Goal: Complete application form: Complete application form

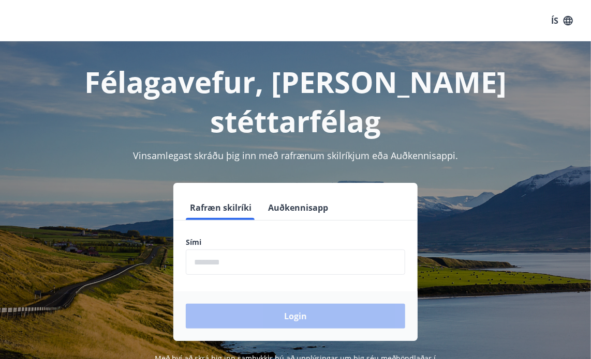
click at [245, 250] on input "phone" at bounding box center [295, 262] width 219 height 25
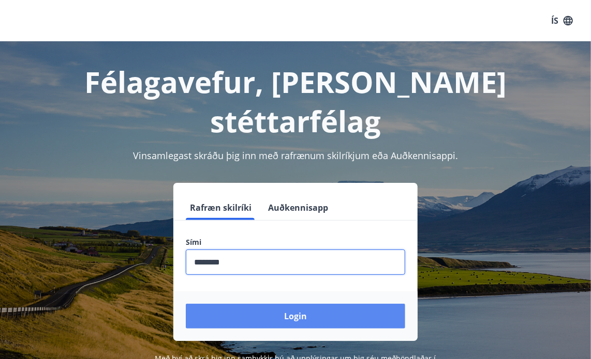
type input "********"
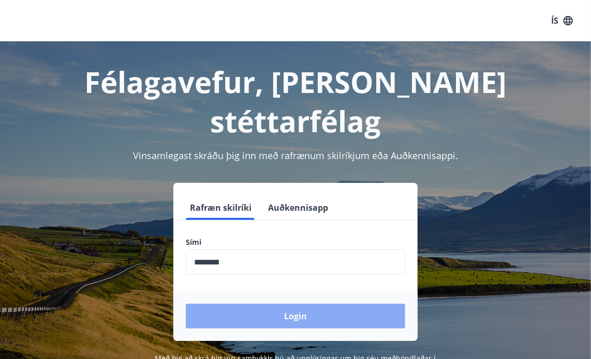
click at [260, 304] on button "Login" at bounding box center [295, 316] width 219 height 25
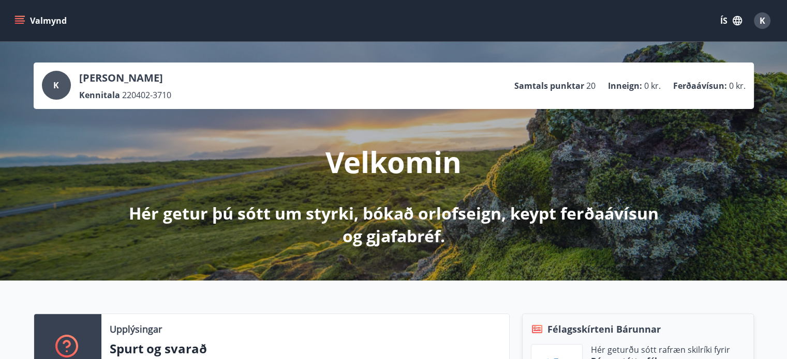
click at [21, 18] on icon "menu" at bounding box center [19, 18] width 9 height 1
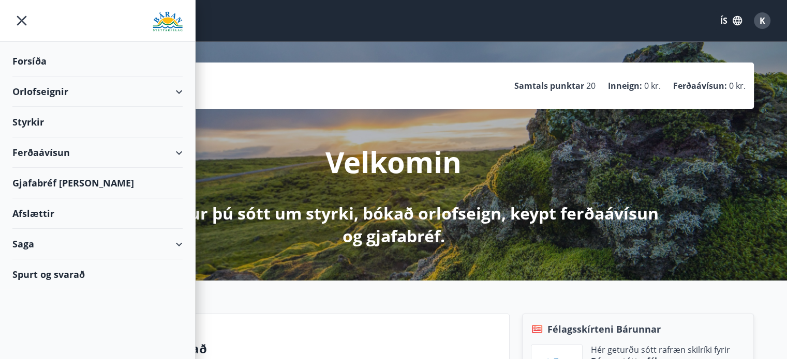
click at [25, 77] on div "Styrkir" at bounding box center [97, 61] width 170 height 31
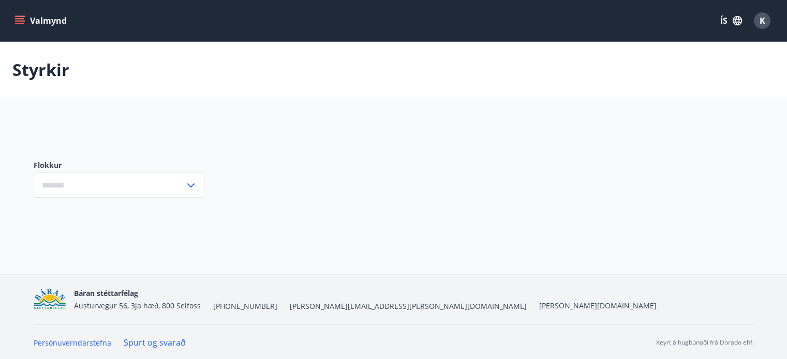
type input "***"
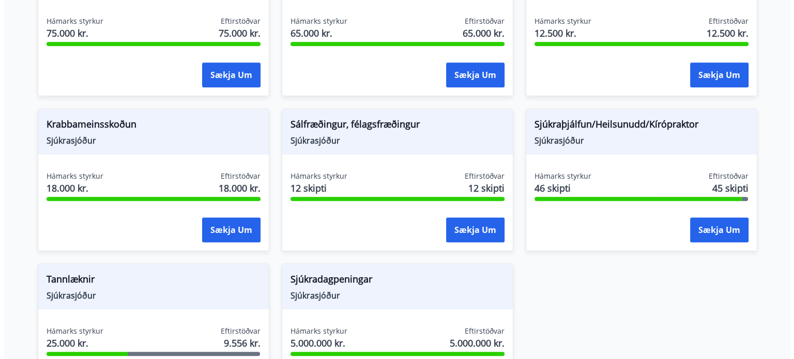
scroll to position [719, 0]
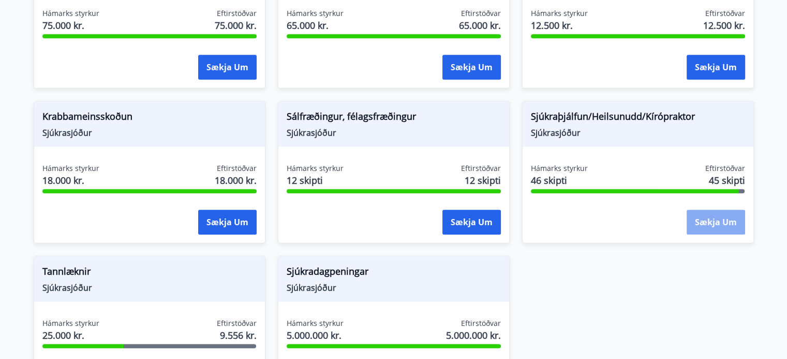
click at [598, 216] on button "Sækja um" at bounding box center [715, 222] width 58 height 25
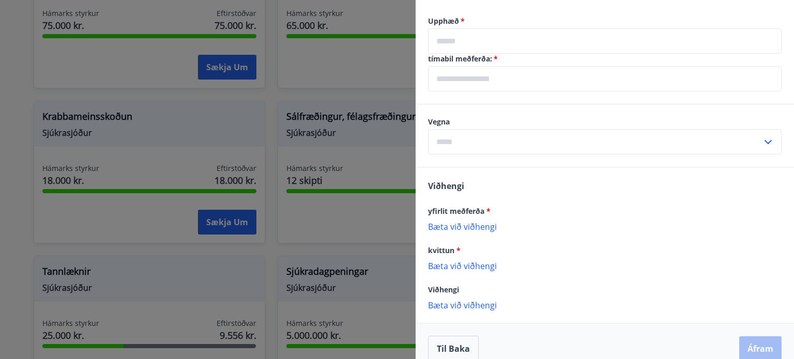
scroll to position [395, 0]
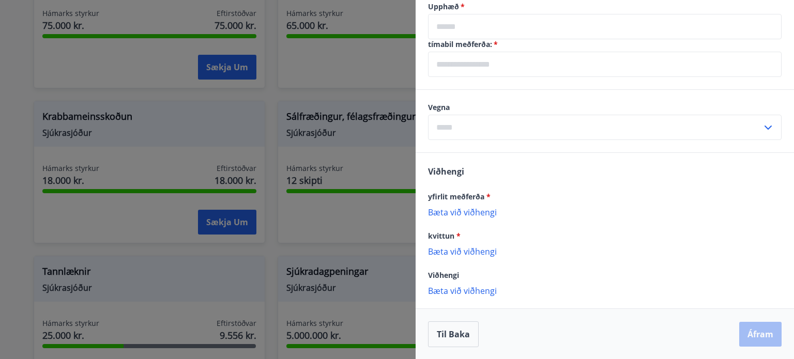
click at [465, 210] on p "Bæta við viðhengi" at bounding box center [605, 212] width 354 height 10
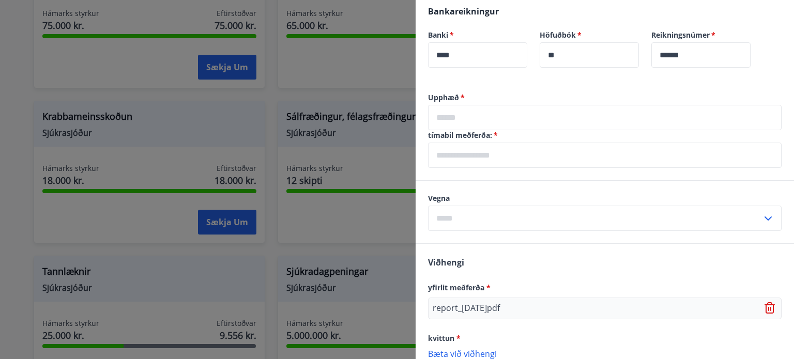
scroll to position [268, 0]
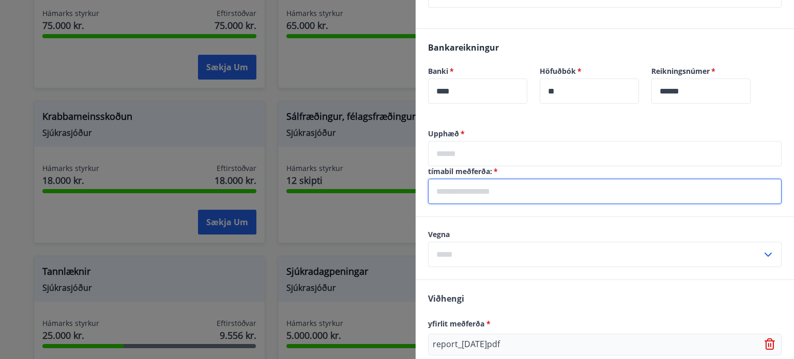
click at [449, 189] on input "text" at bounding box center [605, 191] width 354 height 25
type input "**********"
click at [439, 149] on input "text" at bounding box center [605, 153] width 354 height 25
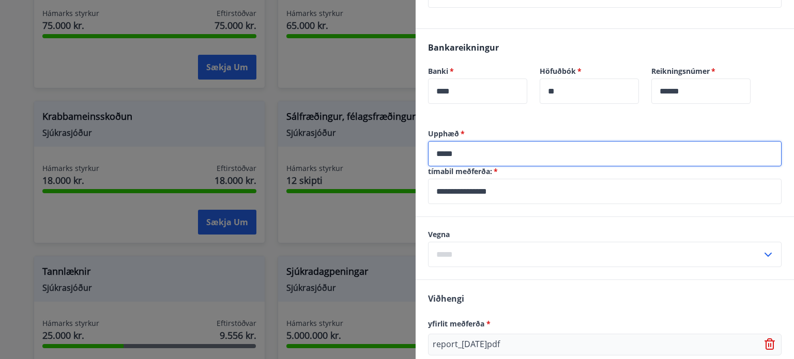
click at [446, 154] on input "*****" at bounding box center [605, 153] width 354 height 25
type input "*****"
click at [457, 254] on input "text" at bounding box center [595, 254] width 334 height 25
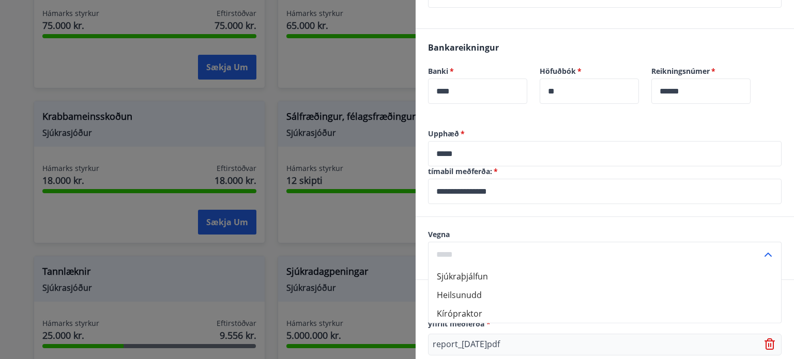
click at [459, 314] on li "Kírópraktor" at bounding box center [605, 314] width 353 height 19
type input "**********"
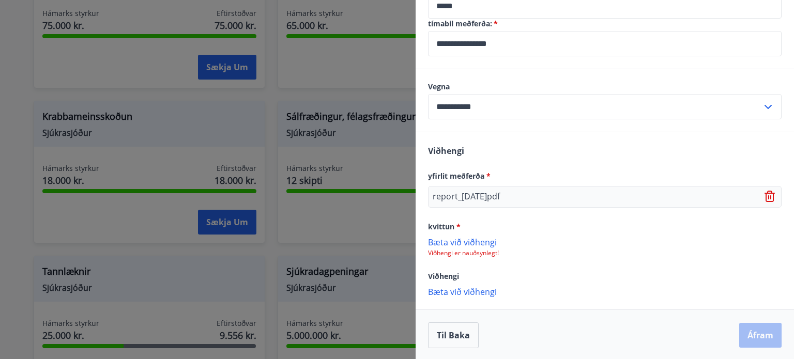
scroll to position [416, 0]
click at [459, 223] on span "*" at bounding box center [459, 226] width 4 height 10
click at [478, 249] on p "Viðhengi er nauðsynlegt!" at bounding box center [605, 253] width 354 height 8
click at [478, 242] on p "Bæta við viðhengi" at bounding box center [605, 241] width 354 height 10
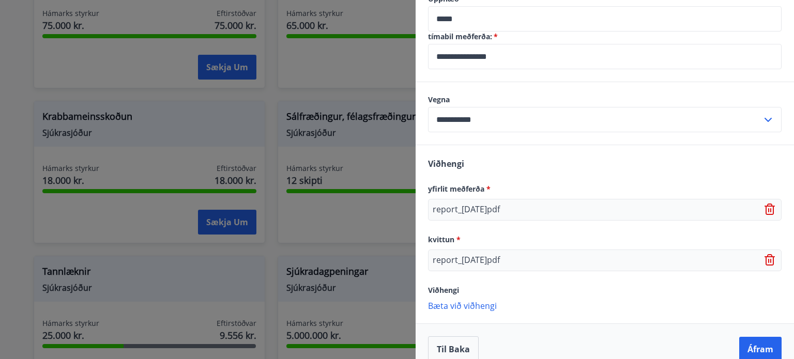
scroll to position [417, 0]
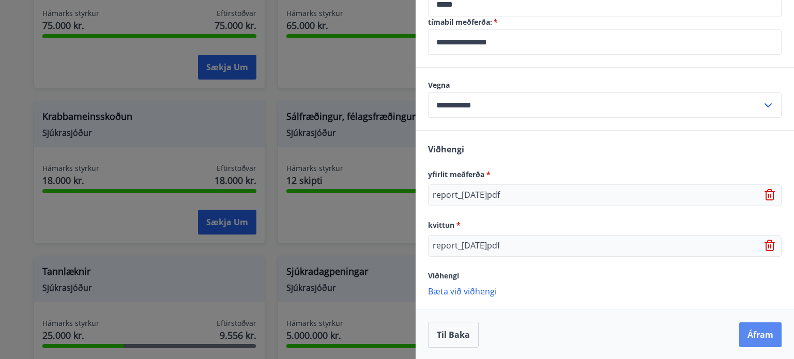
click at [598, 336] on button "Áfram" at bounding box center [761, 335] width 42 height 25
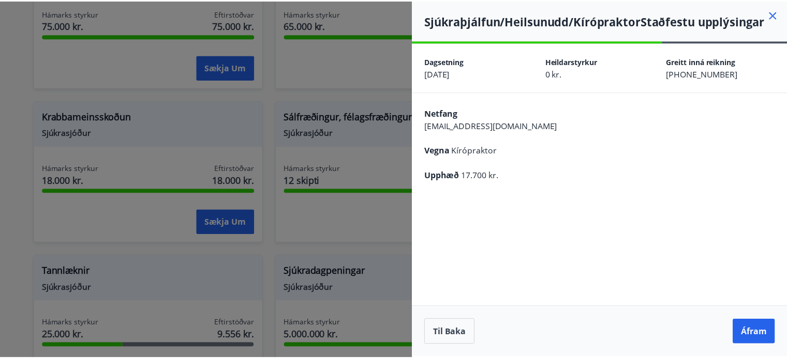
scroll to position [0, 0]
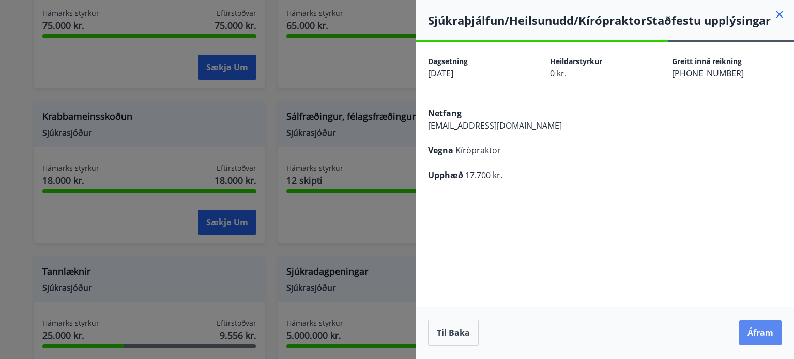
click at [598, 335] on button "Áfram" at bounding box center [761, 333] width 42 height 25
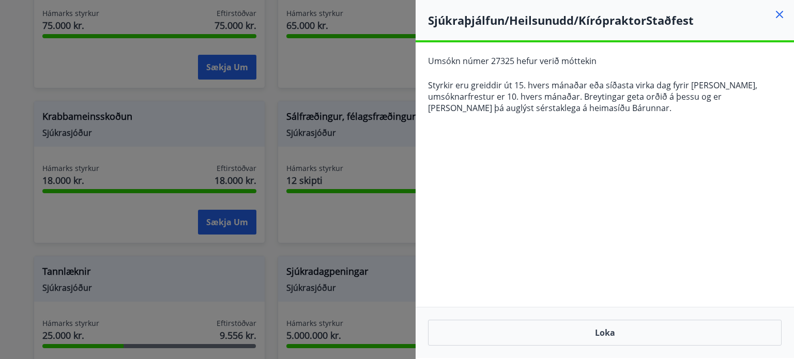
click at [598, 15] on icon at bounding box center [779, 14] width 7 height 7
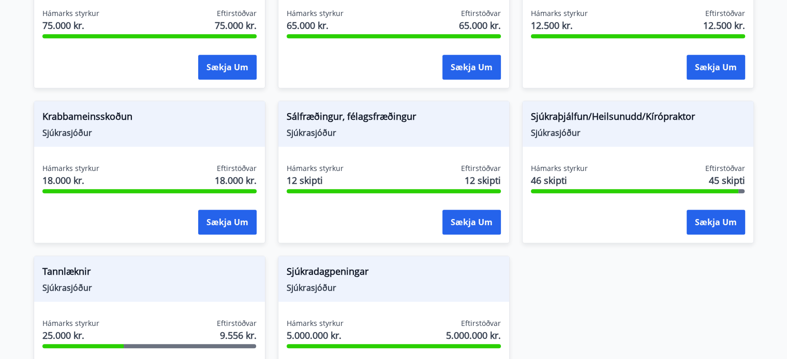
click at [139, 290] on span "Sjúkrasjóður" at bounding box center [149, 287] width 214 height 11
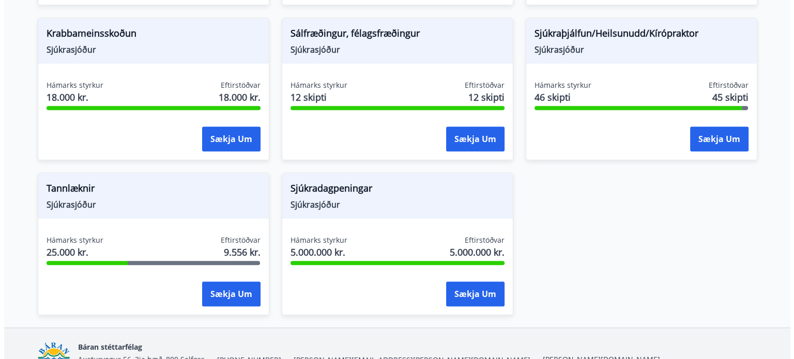
scroll to position [806, 0]
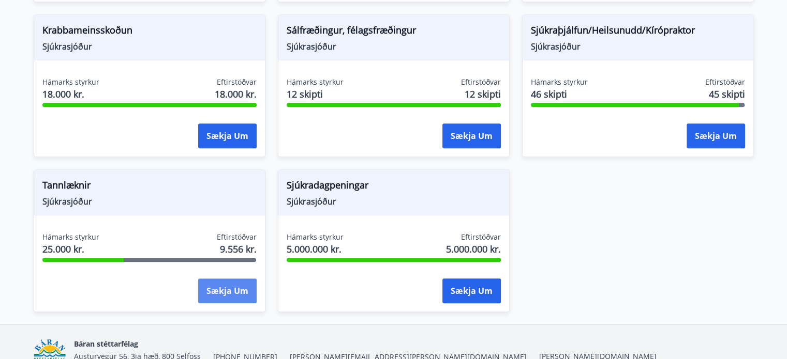
click at [213, 296] on button "Sækja um" at bounding box center [227, 291] width 58 height 25
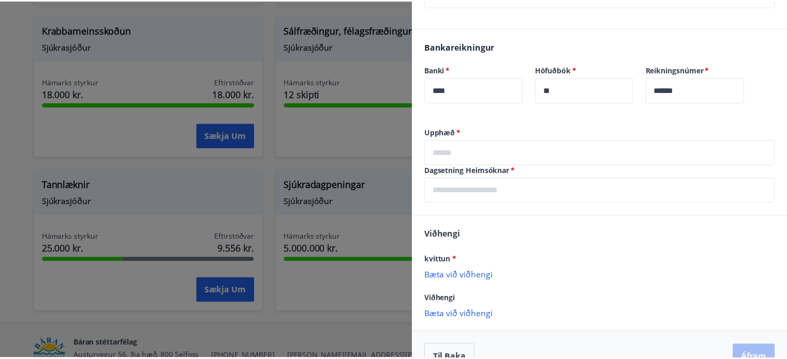
scroll to position [243, 0]
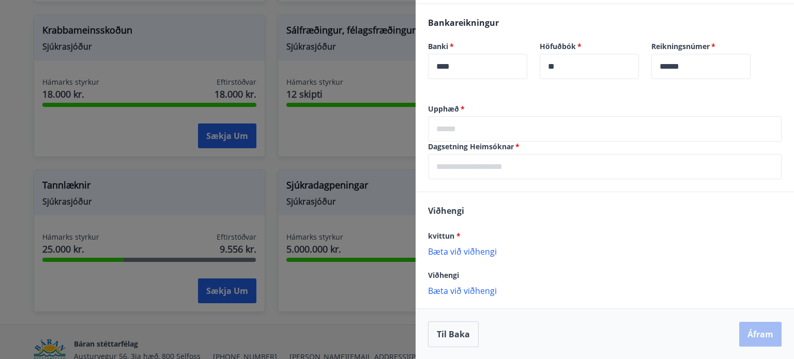
click at [341, 331] on div at bounding box center [397, 179] width 794 height 359
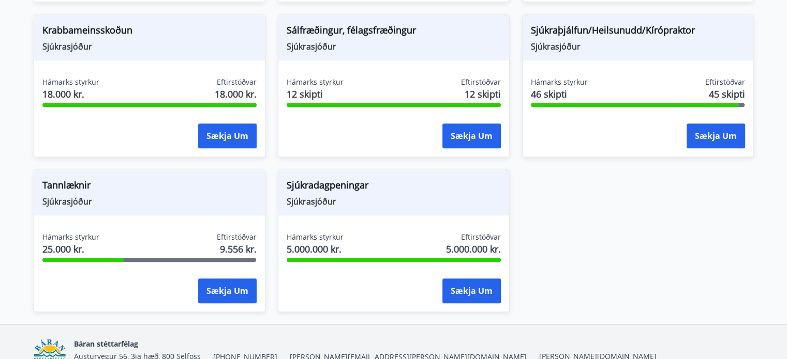
scroll to position [0, 0]
